Goal: Check status: Check status

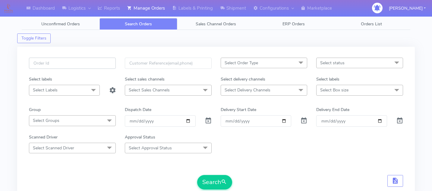
click at [98, 69] on input "text" at bounding box center [72, 63] width 87 height 11
paste input "1616470"
click at [205, 187] on button "Search" at bounding box center [214, 182] width 35 height 14
click at [82, 65] on input "1616470" at bounding box center [72, 63] width 87 height 11
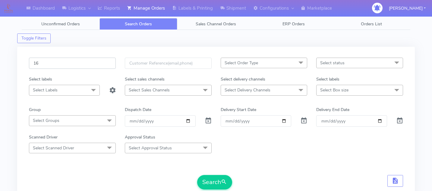
type input "1"
paste input "1616999"
type input "1616999"
click at [211, 177] on button "Search" at bounding box center [214, 182] width 35 height 14
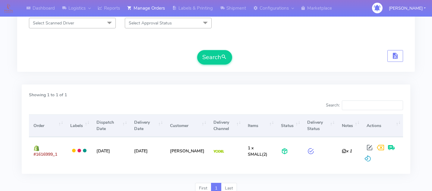
scroll to position [125, 0]
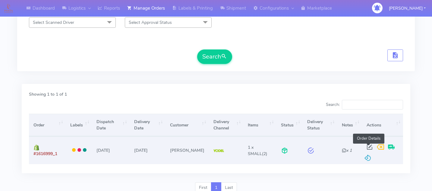
click at [366, 147] on span at bounding box center [369, 148] width 11 height 6
select select "5"
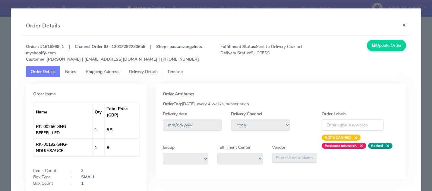
click at [183, 70] on span "Timeline" at bounding box center [174, 72] width 15 height 6
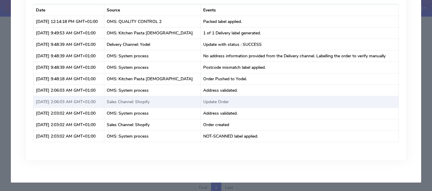
scroll to position [0, 0]
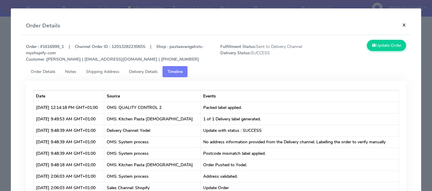
click at [405, 23] on button "×" at bounding box center [404, 25] width 14 height 16
